Goal: Task Accomplishment & Management: Manage account settings

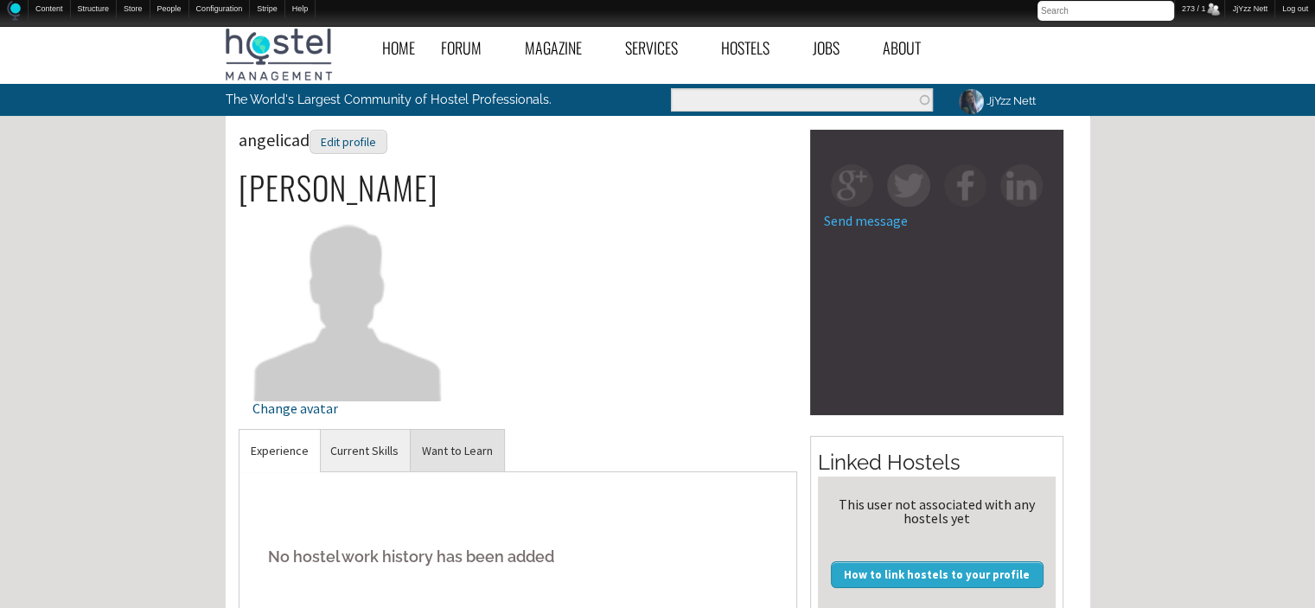
click at [457, 438] on link "Want to Learn" at bounding box center [457, 451] width 93 height 42
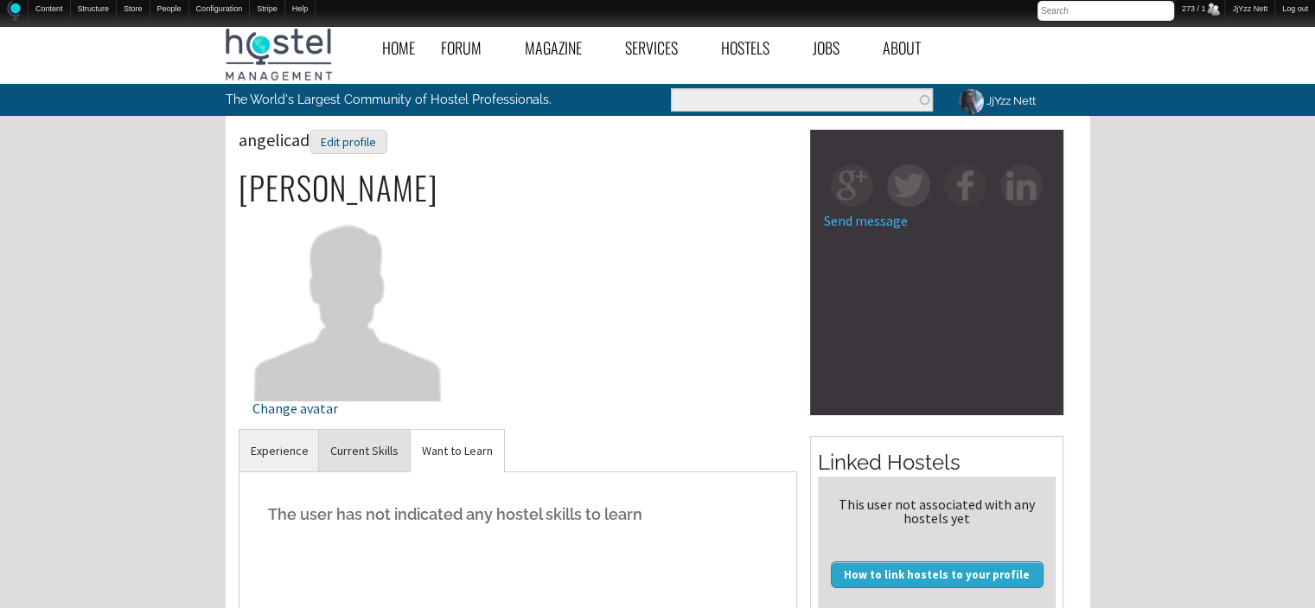
click at [360, 457] on link "Current Skills" at bounding box center [364, 451] width 91 height 42
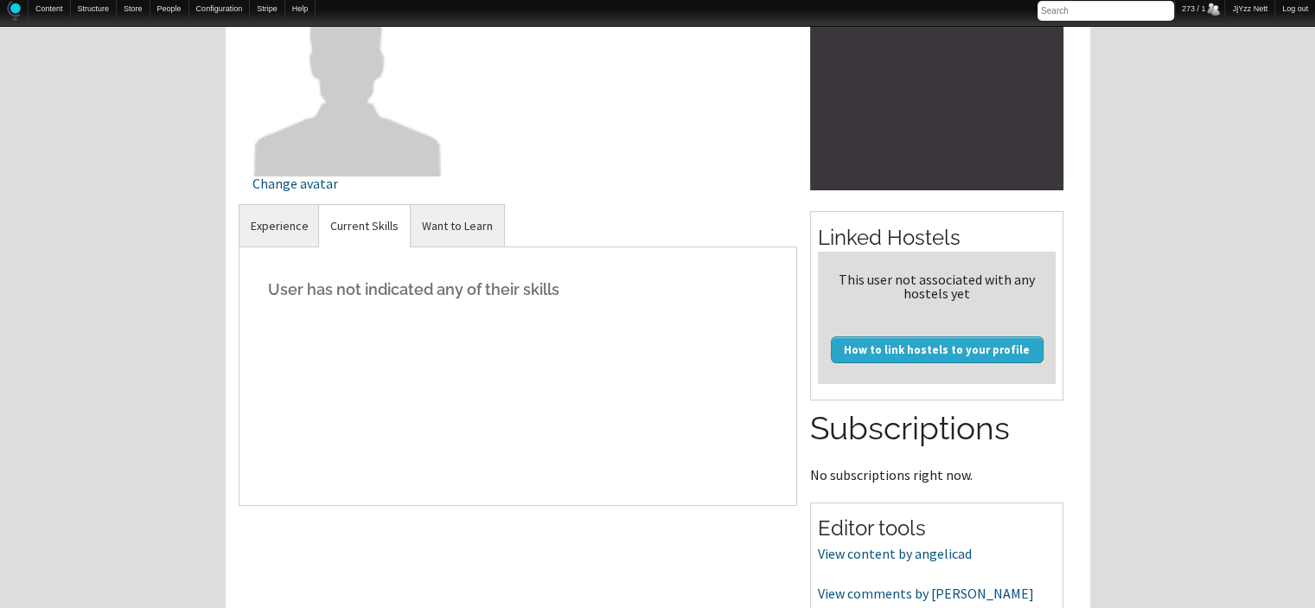
scroll to position [242, 0]
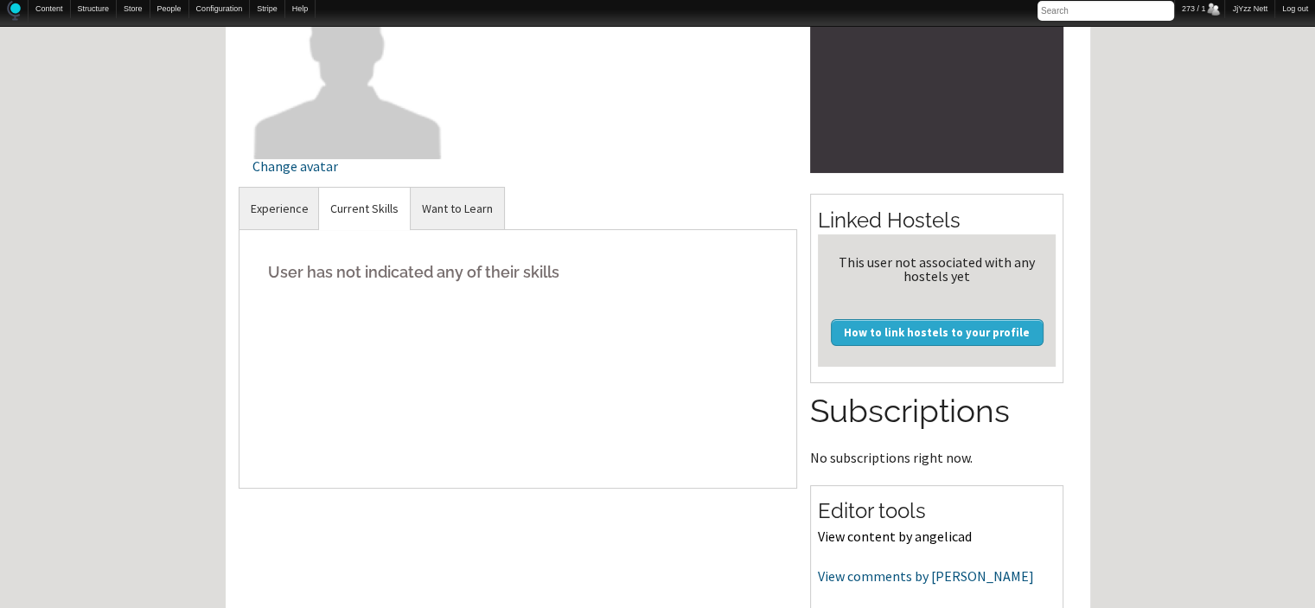
click at [911, 537] on link "View content by angelicad" at bounding box center [895, 535] width 154 height 17
click at [451, 201] on link "Want to Learn" at bounding box center [457, 209] width 93 height 42
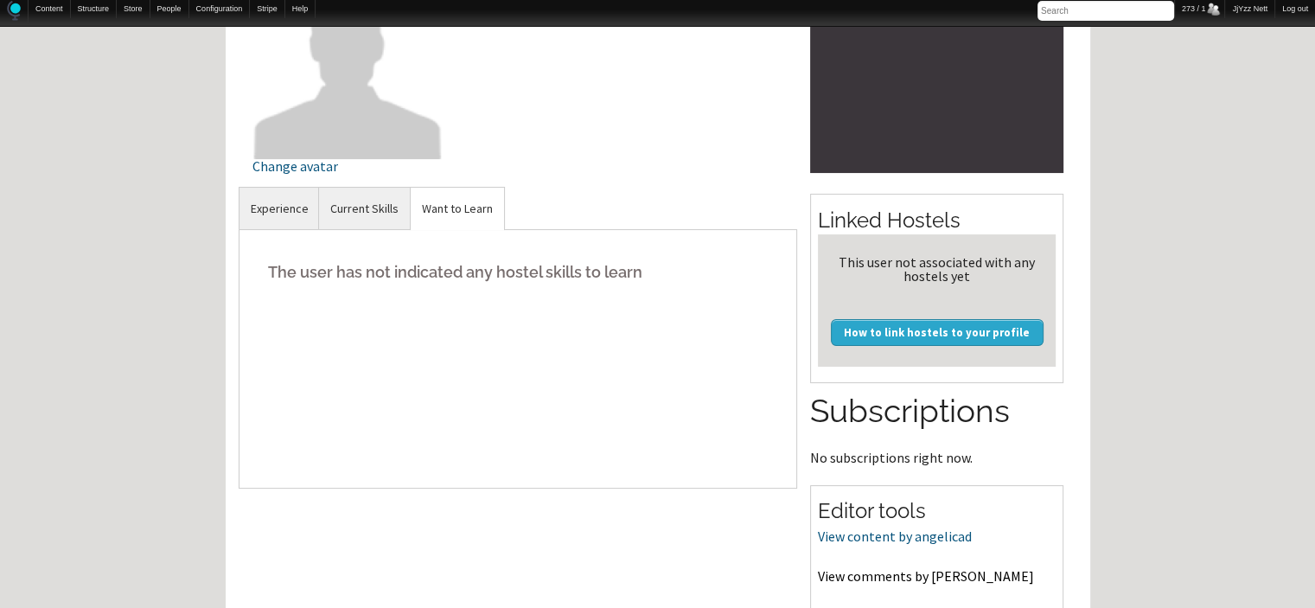
click at [837, 575] on link "View comments by angelicad" at bounding box center [926, 575] width 216 height 17
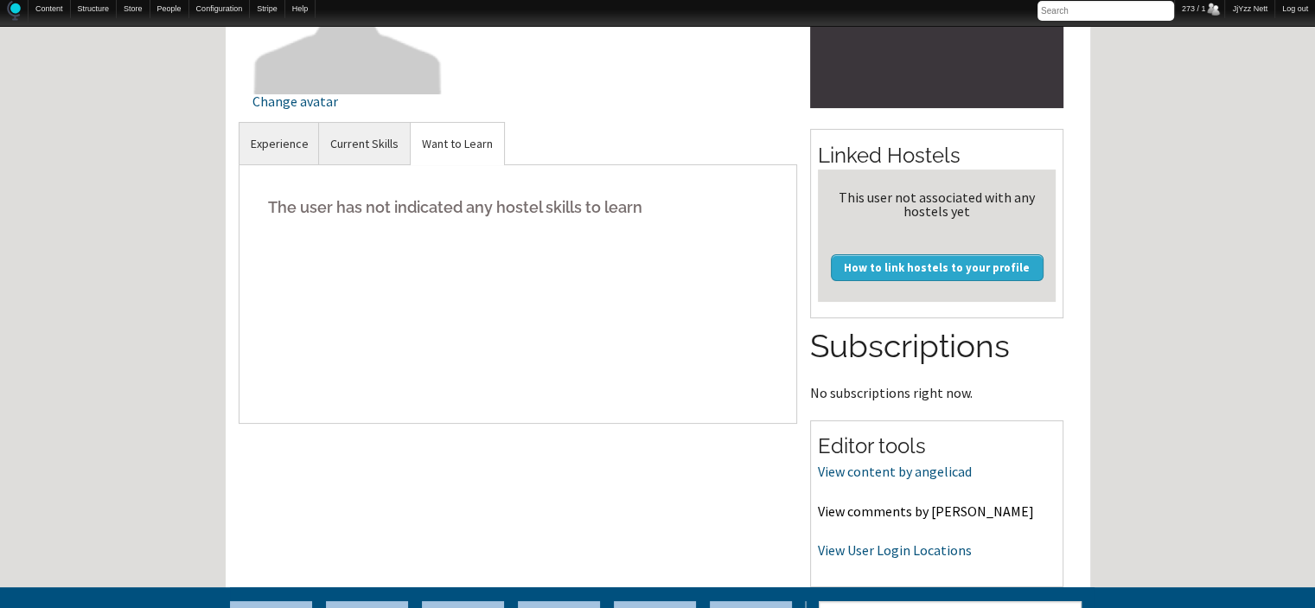
scroll to position [311, 0]
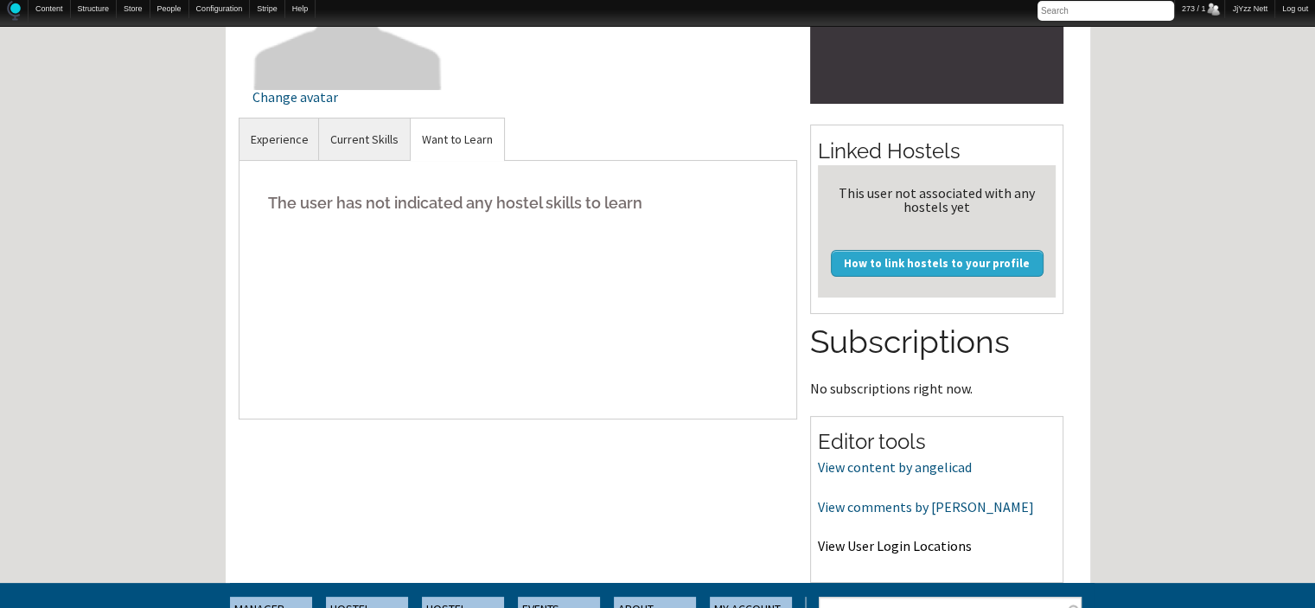
click at [885, 546] on link "View User Login Locations" at bounding box center [895, 545] width 154 height 17
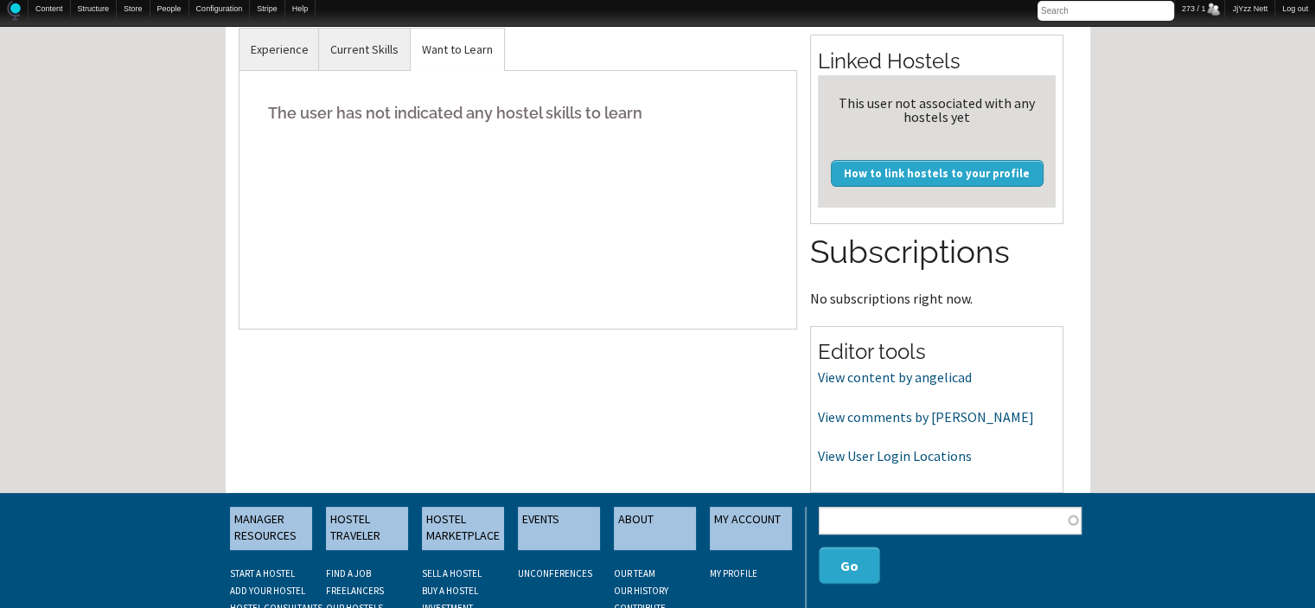
scroll to position [450, 0]
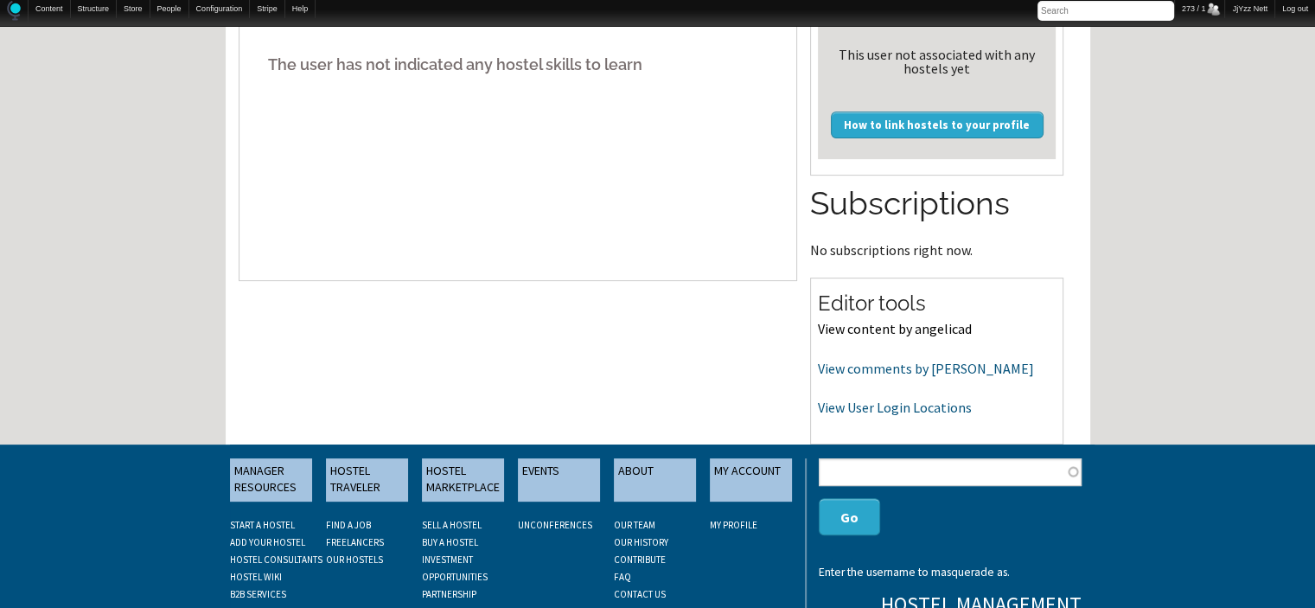
click at [858, 324] on link "View content by angelicad" at bounding box center [895, 328] width 154 height 17
click at [868, 403] on link "View User Login Locations" at bounding box center [895, 407] width 154 height 17
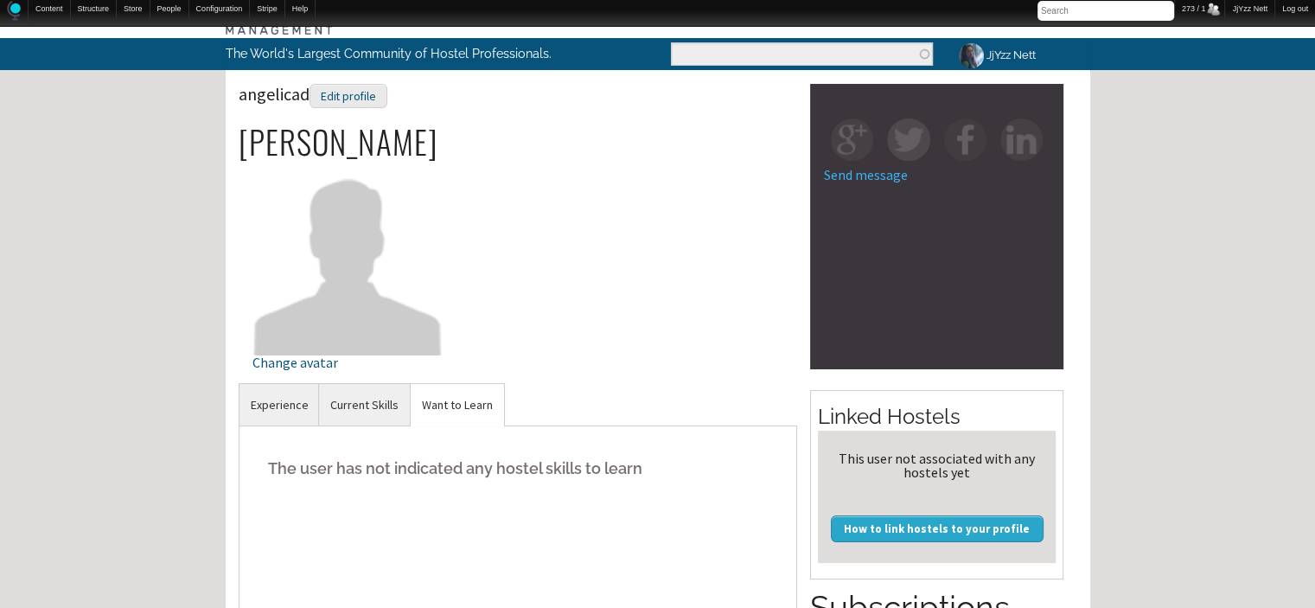
scroll to position [0, 0]
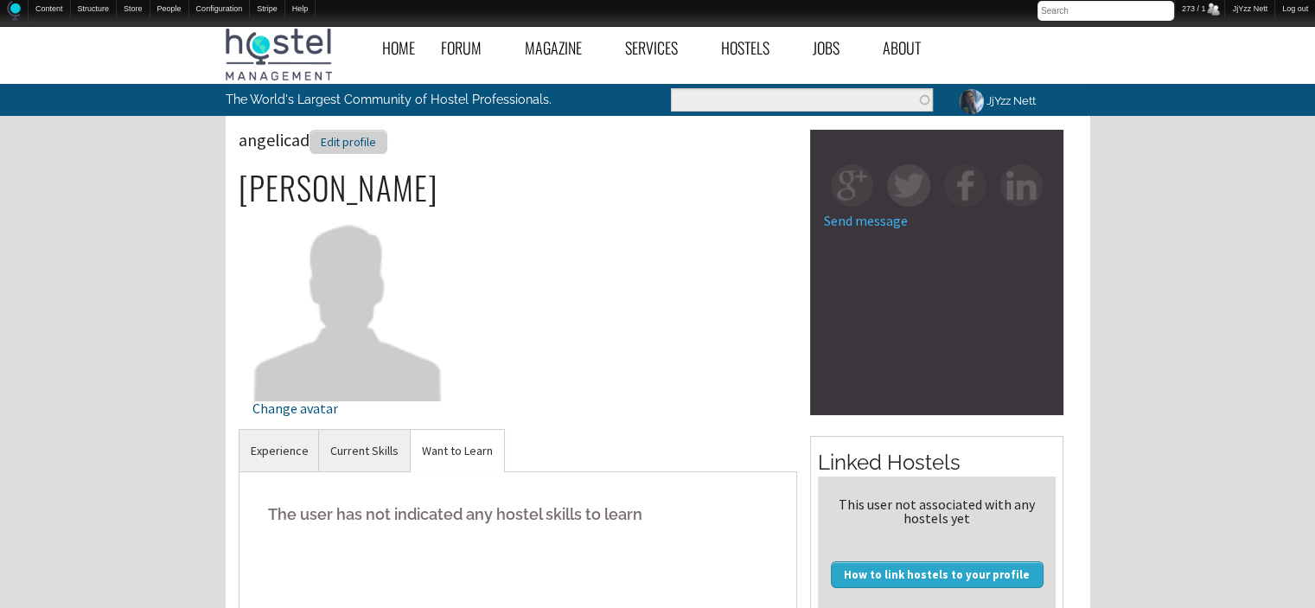
click at [334, 151] on div "Edit profile" at bounding box center [349, 142] width 78 height 25
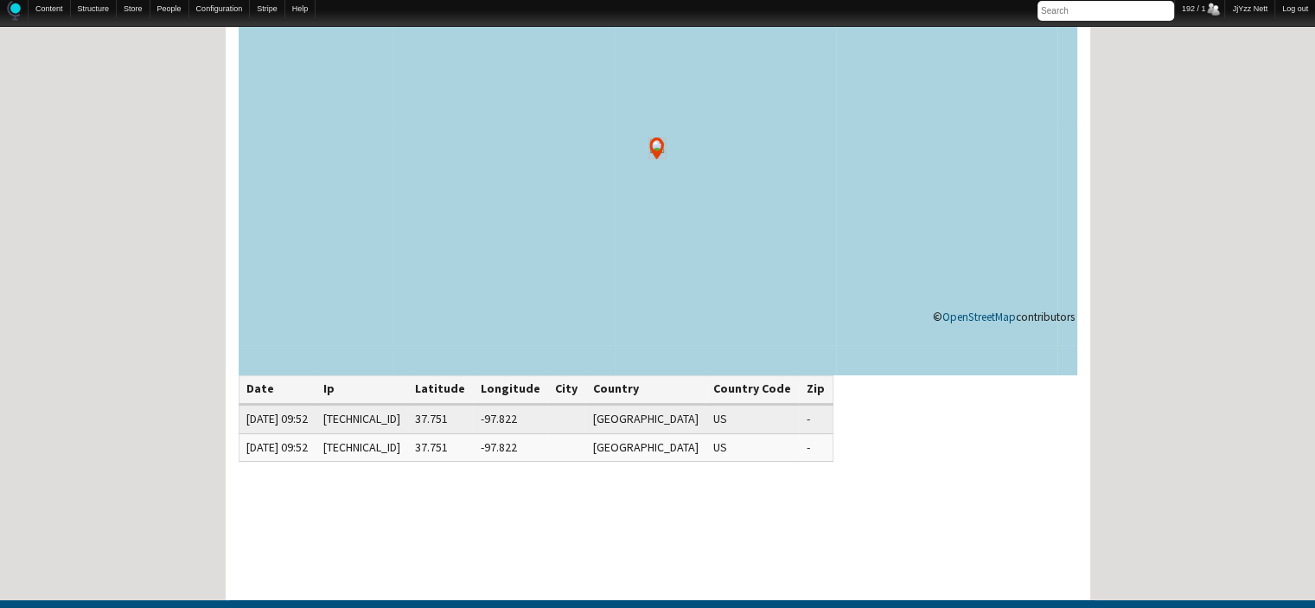
scroll to position [208, 0]
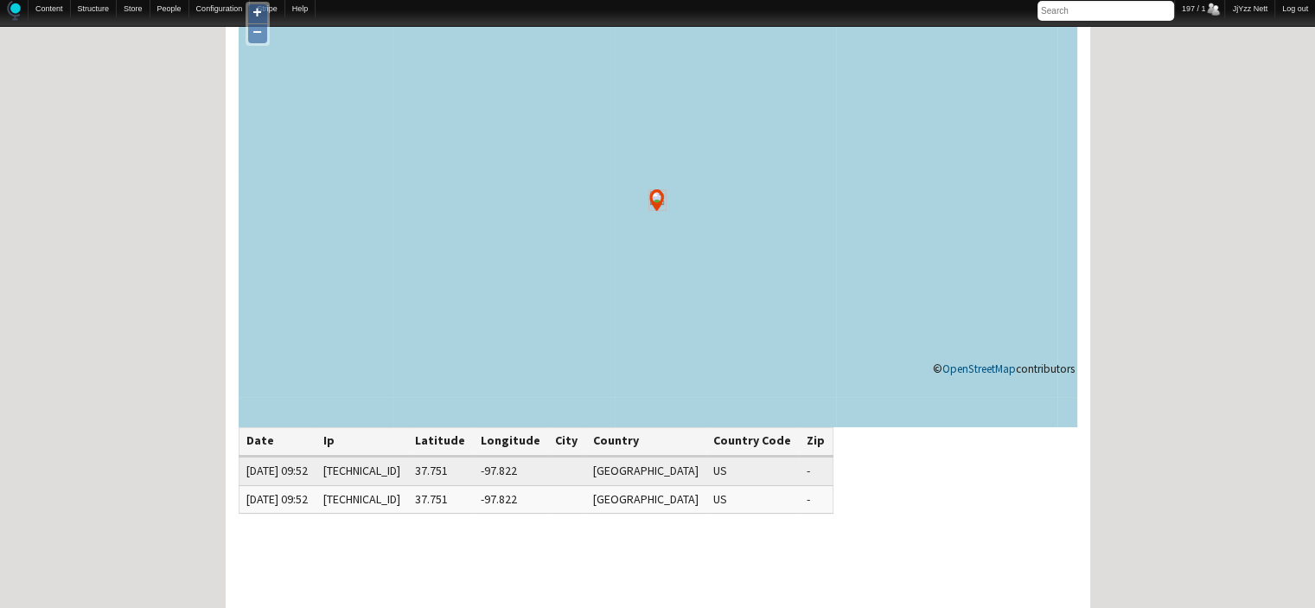
scroll to position [138, 0]
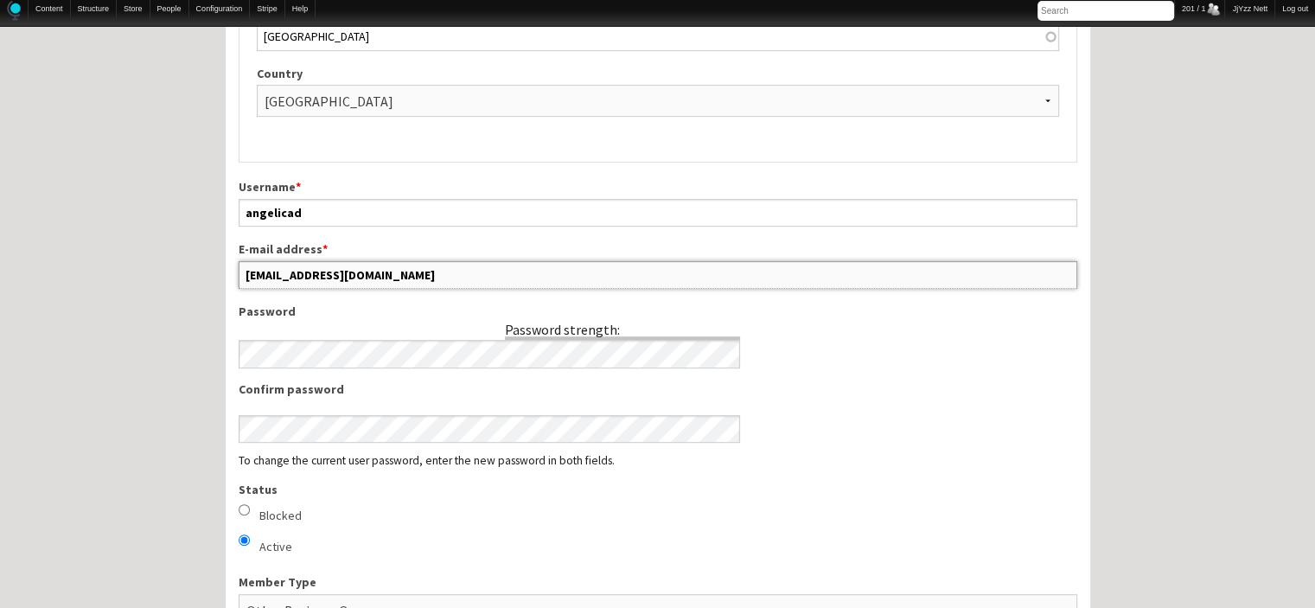
scroll to position [758, 0]
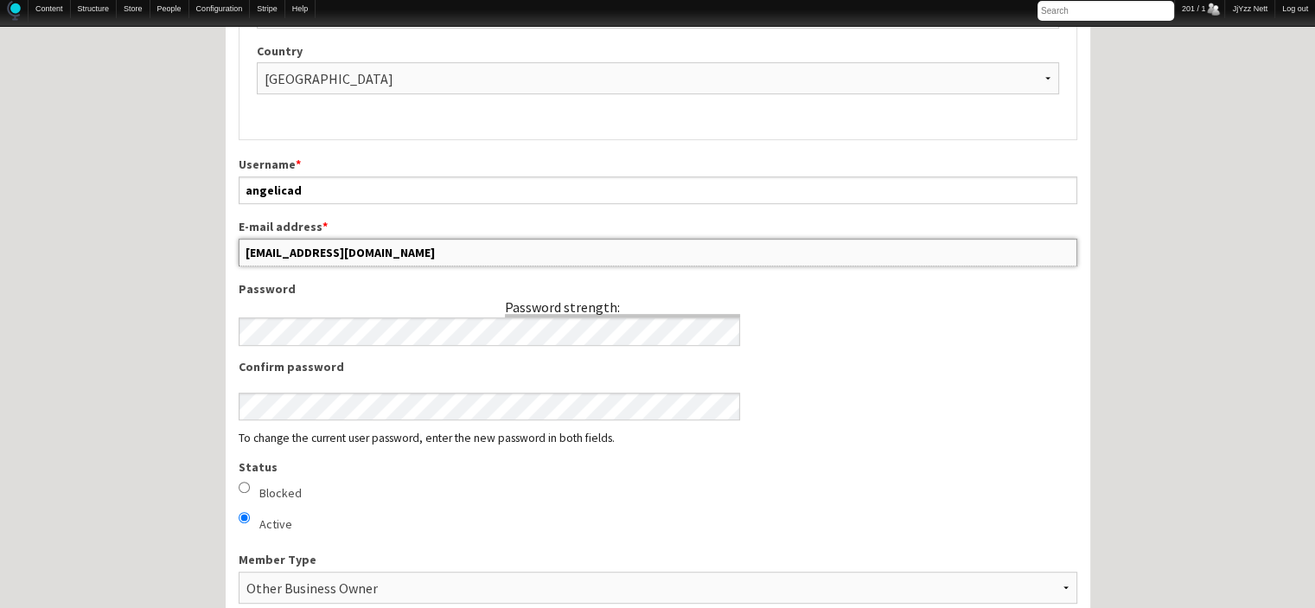
drag, startPoint x: 399, startPoint y: 587, endPoint x: 214, endPoint y: 456, distance: 226.3
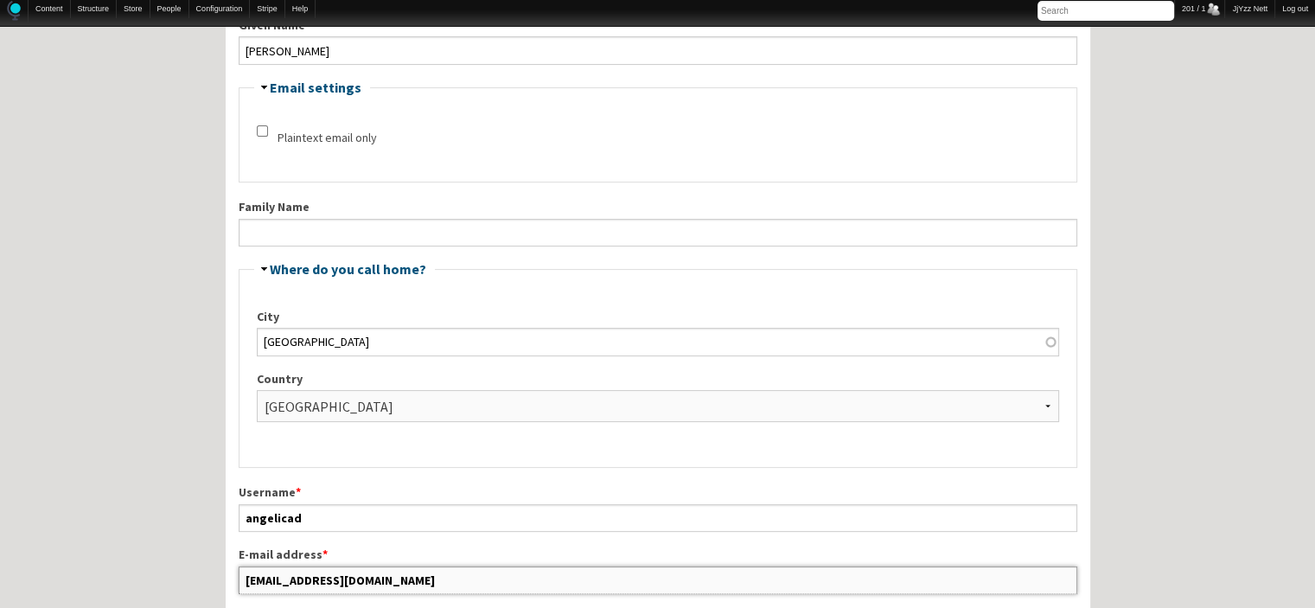
scroll to position [427, 0]
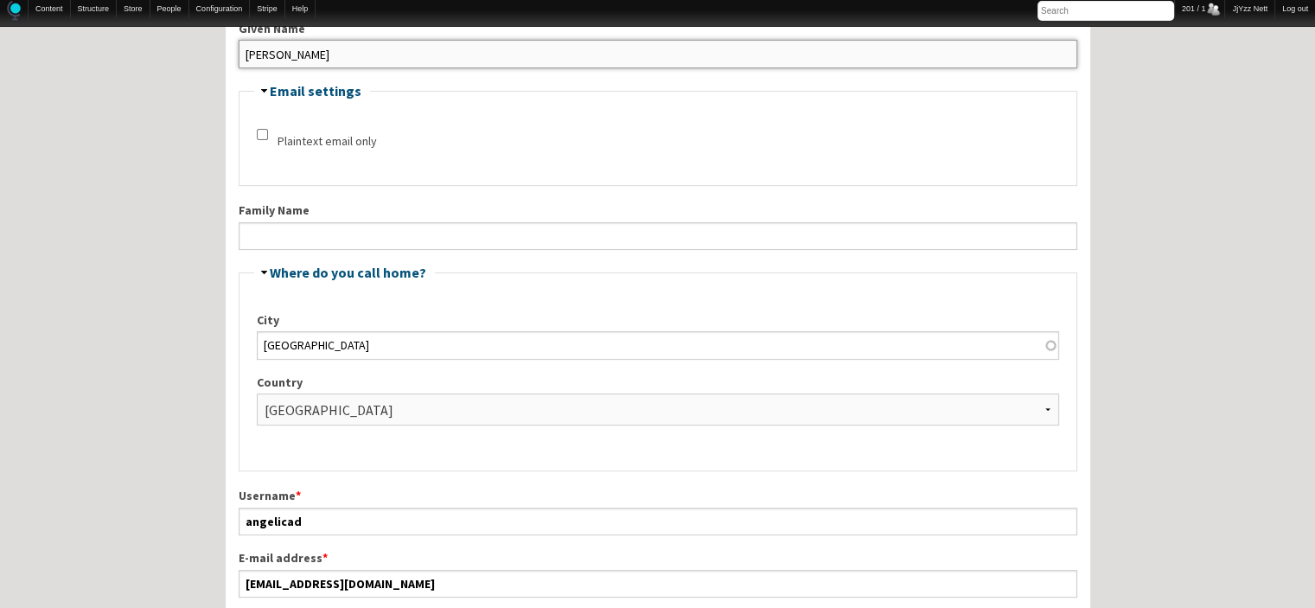
click at [357, 46] on input "Angelica" at bounding box center [658, 54] width 839 height 28
